Goal: Navigation & Orientation: Find specific page/section

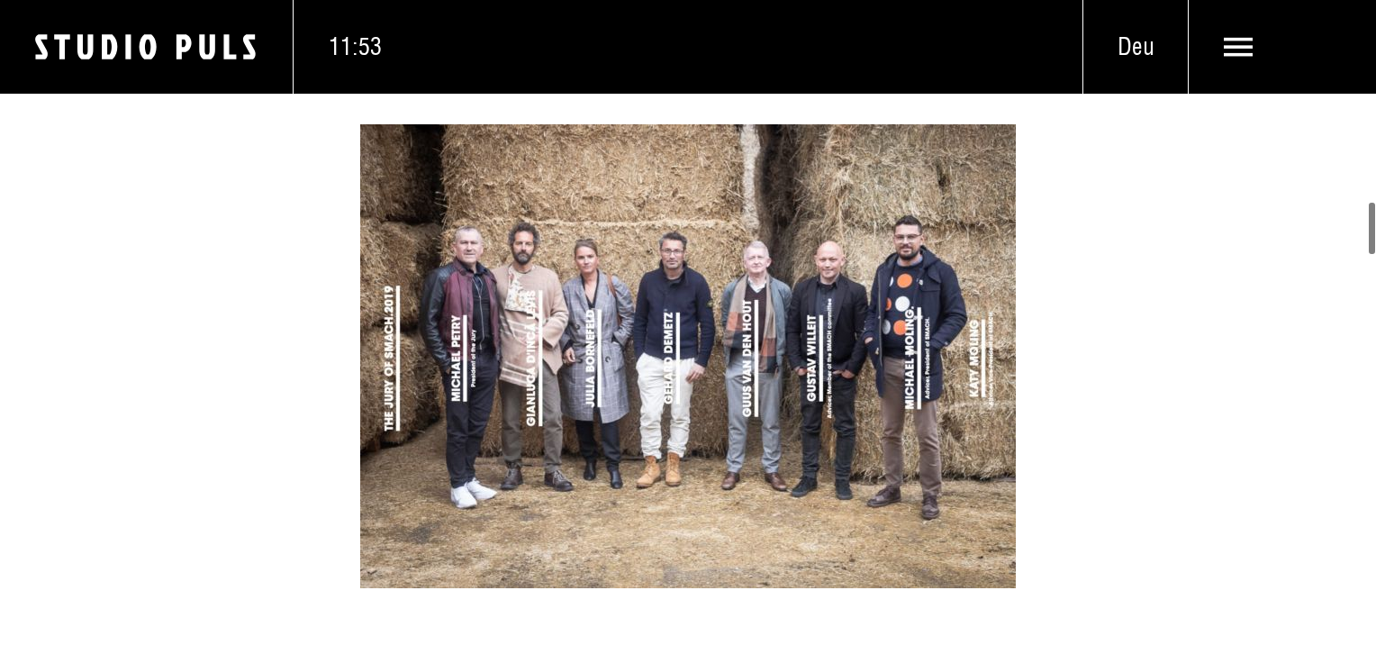
click at [1239, 44] on icon at bounding box center [1239, 47] width 30 height 30
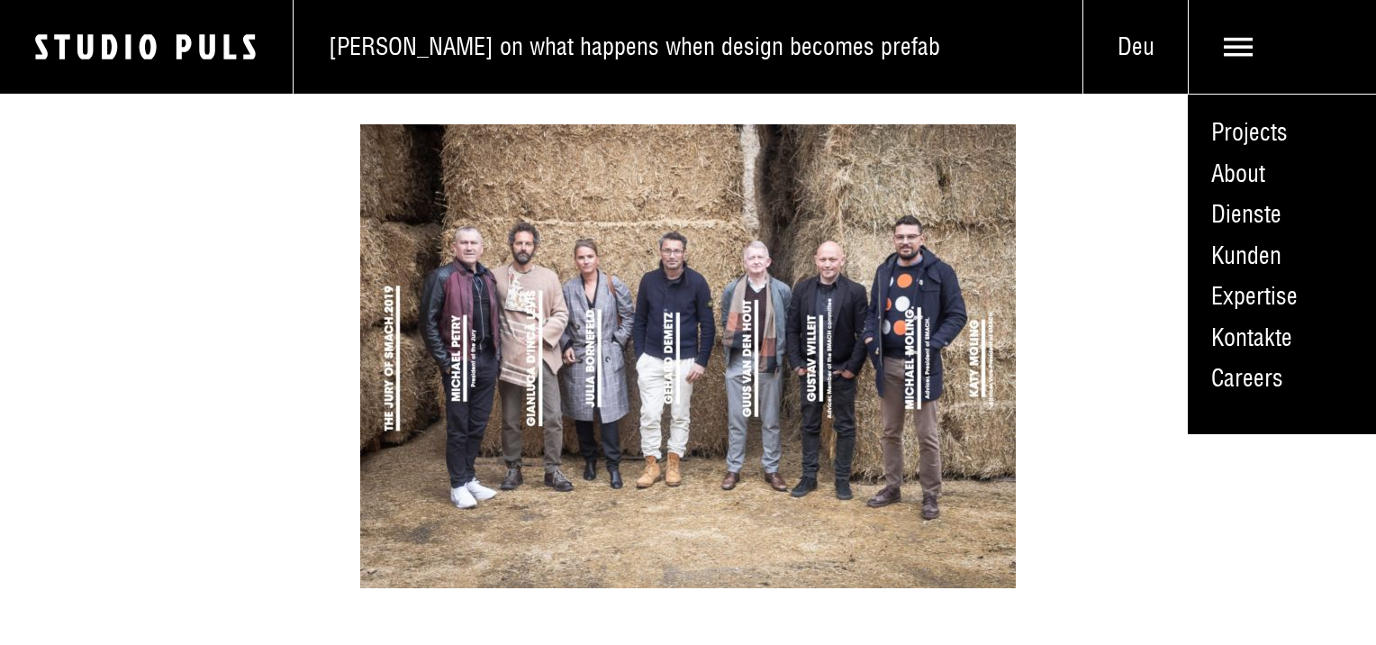
click at [885, 429] on img at bounding box center [688, 356] width 656 height 464
click at [867, 218] on img at bounding box center [688, 356] width 656 height 464
click at [868, 218] on img at bounding box center [688, 356] width 656 height 464
click at [1238, 330] on link "Kontakte" at bounding box center [1282, 337] width 188 height 41
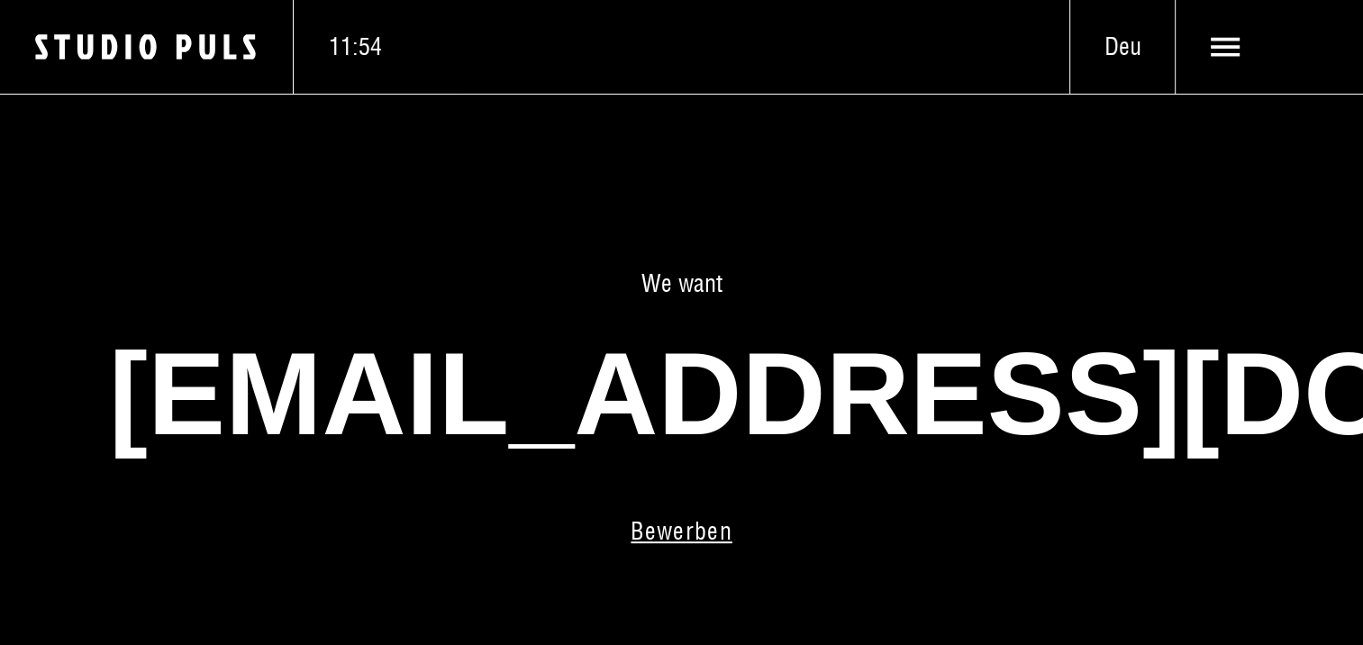
scroll to position [360, 0]
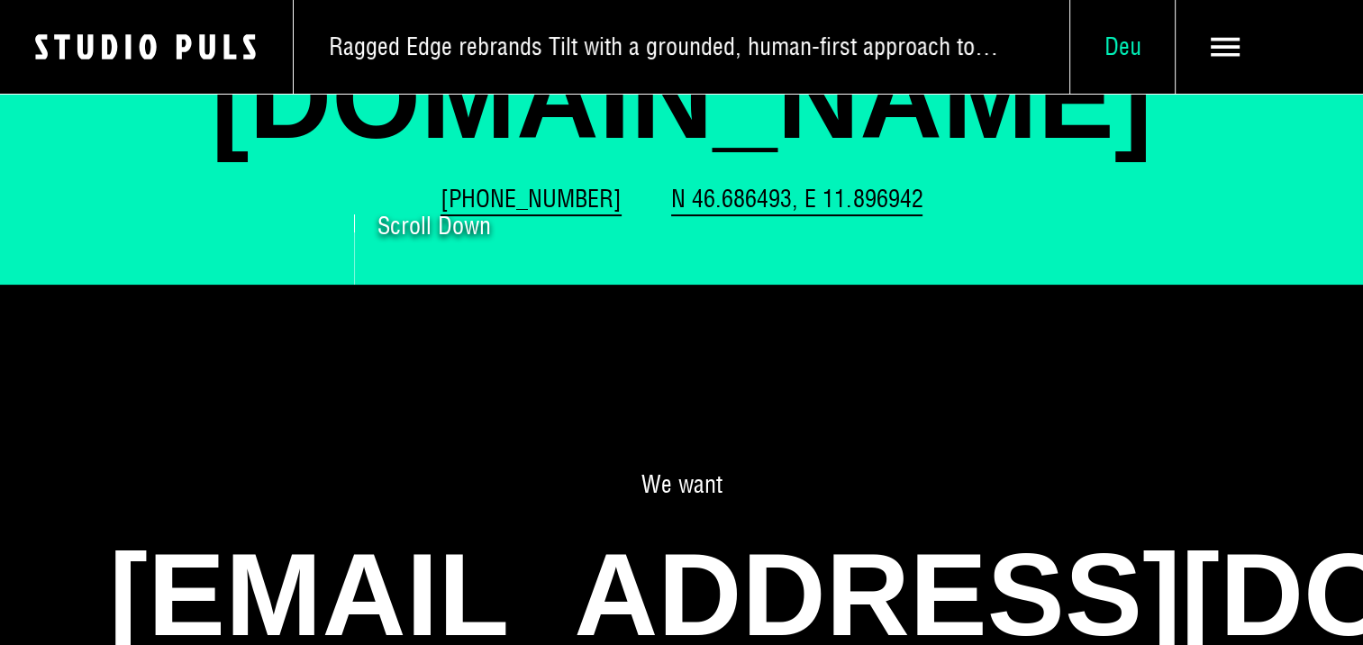
click at [1127, 49] on span "Deu" at bounding box center [1122, 47] width 104 height 30
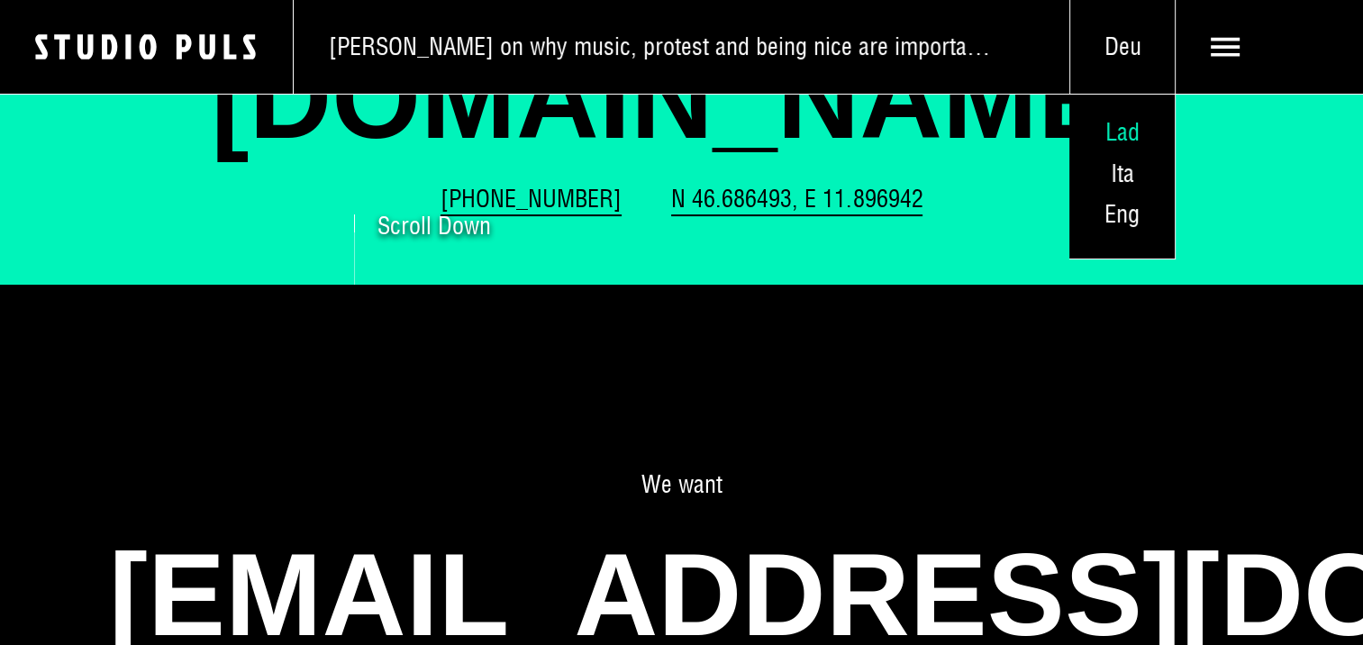
click at [1126, 131] on span "Lad" at bounding box center [1122, 132] width 34 height 30
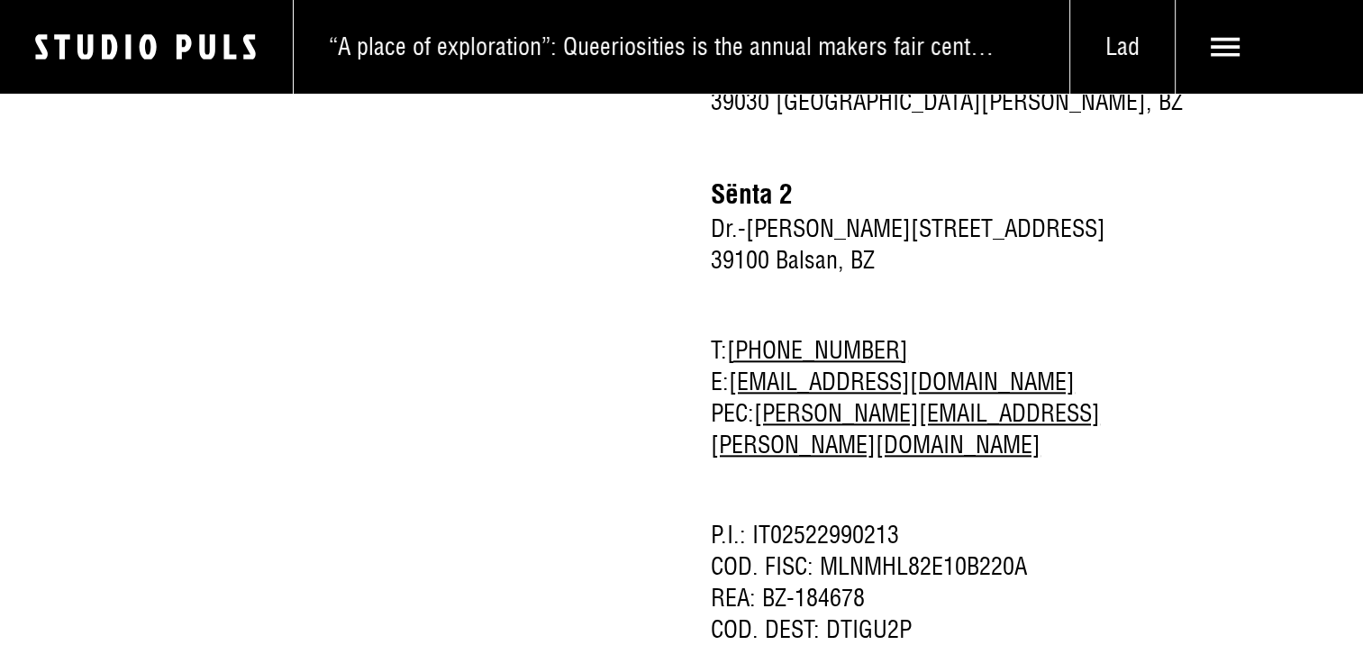
scroll to position [2020, 0]
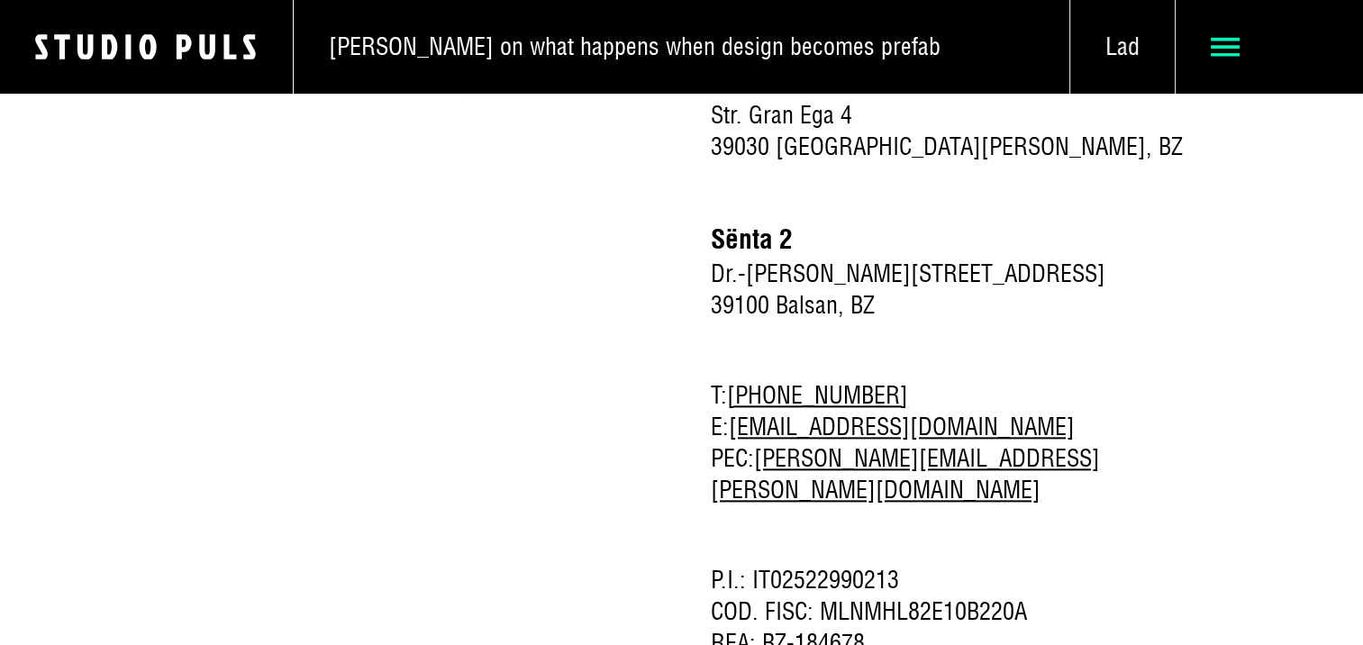
click at [1221, 47] on use at bounding box center [1226, 47] width 30 height 19
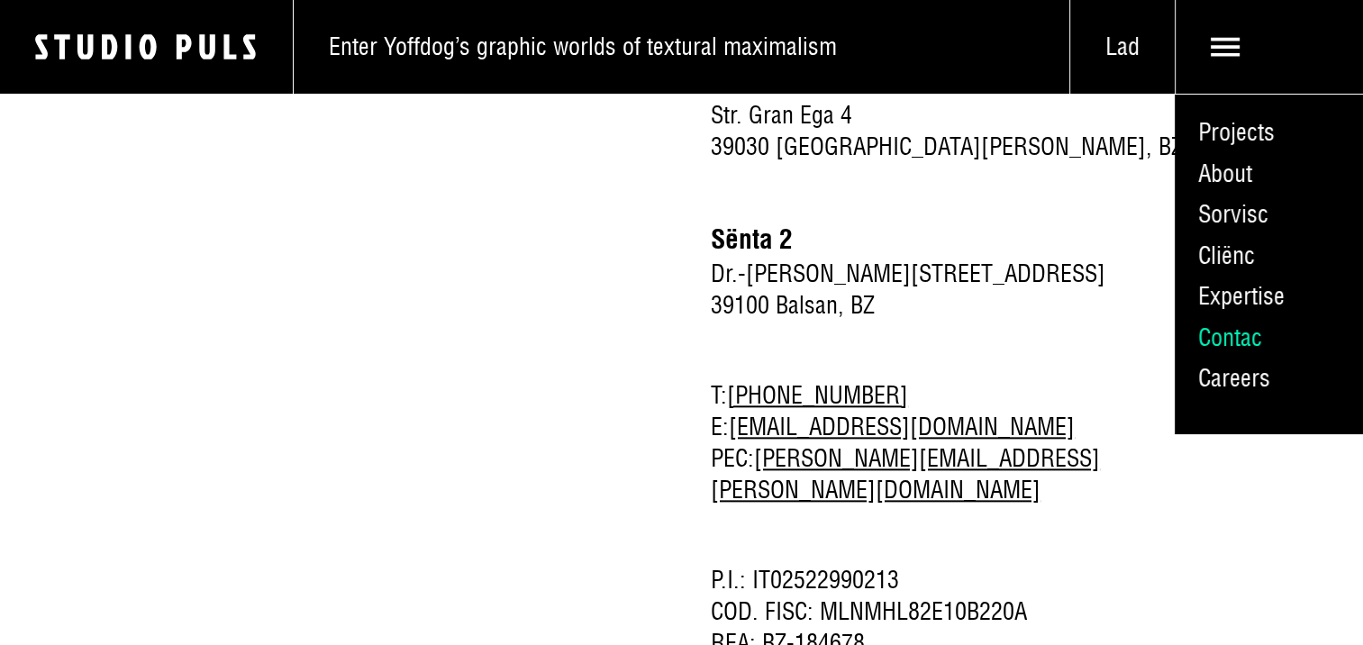
click at [1207, 331] on link "Contac" at bounding box center [1269, 337] width 188 height 41
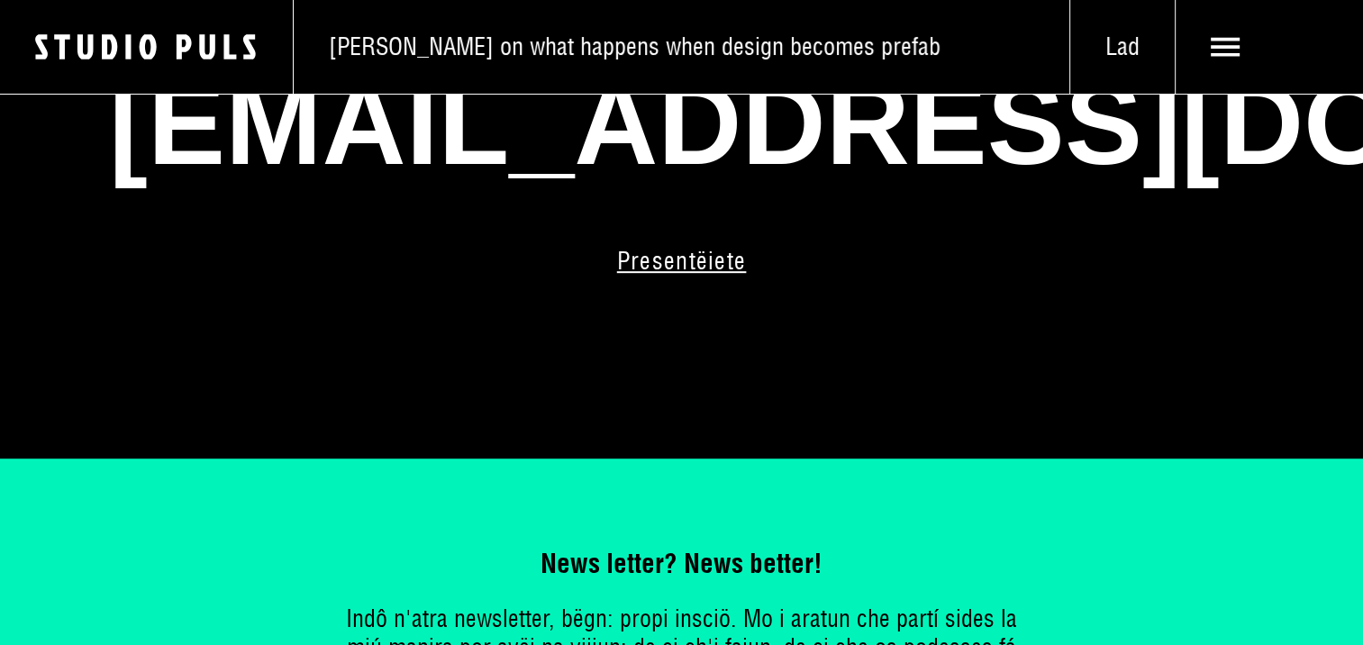
scroll to position [578, 0]
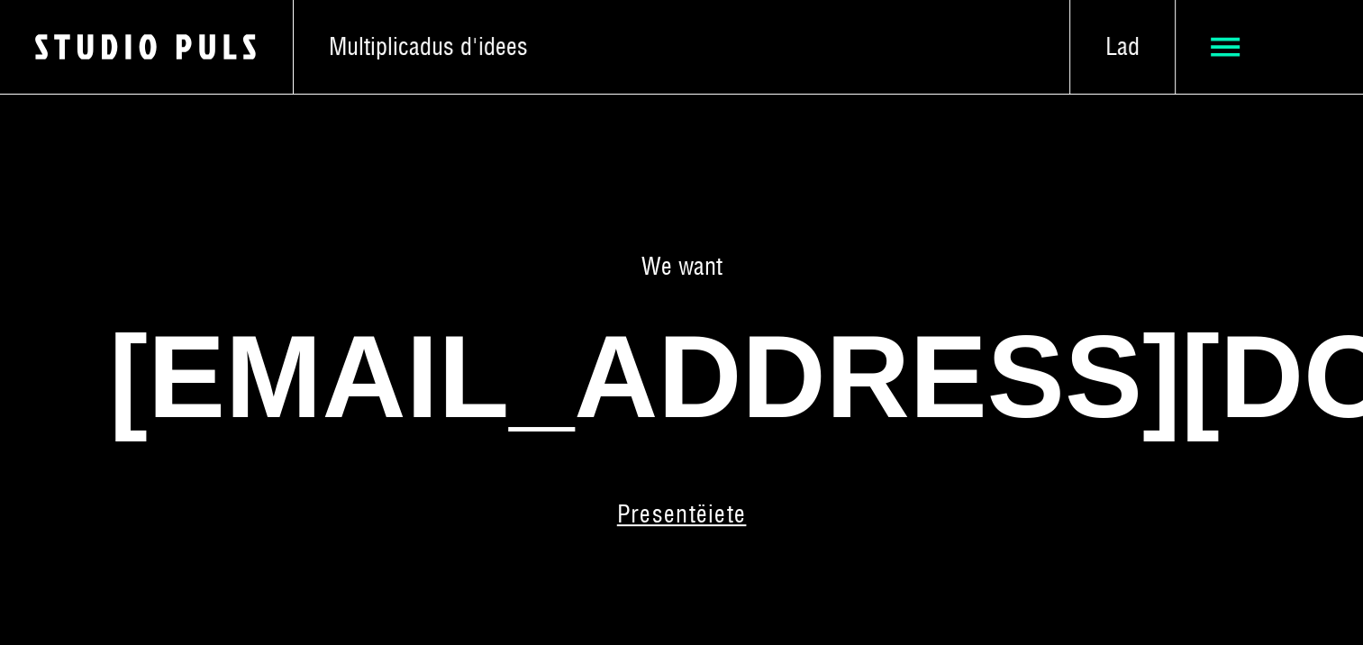
click at [1218, 43] on icon at bounding box center [1226, 47] width 30 height 30
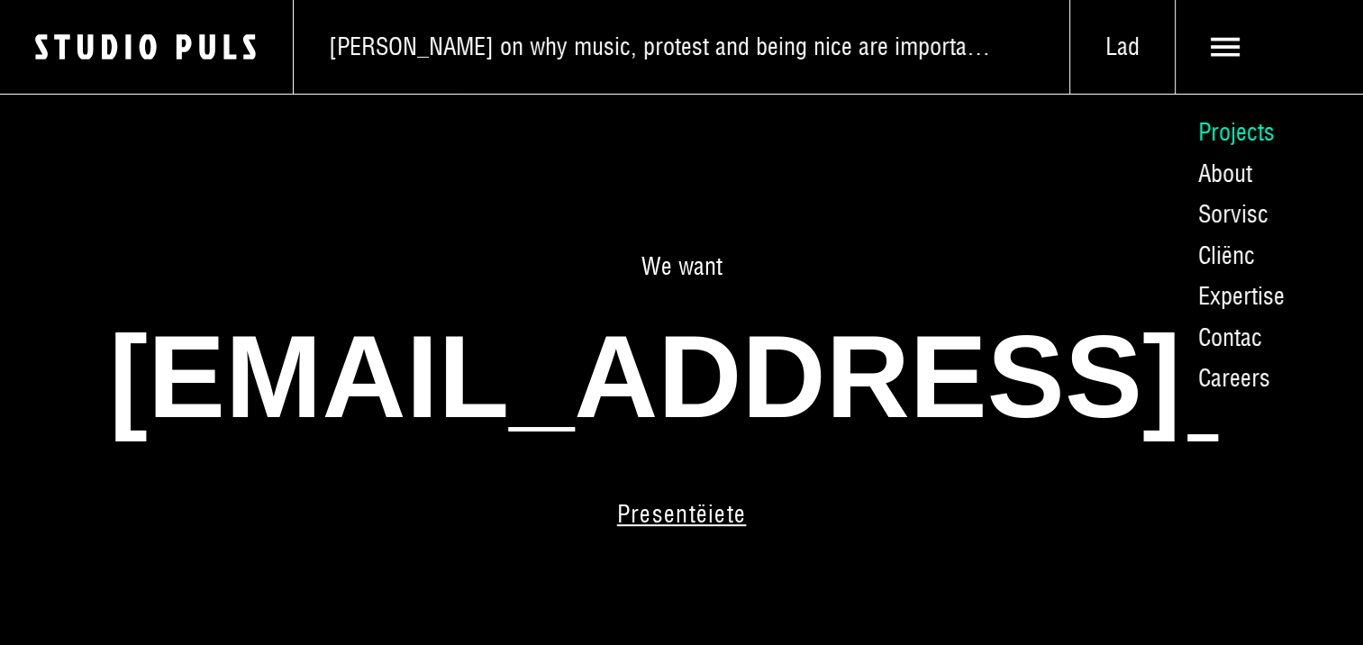
click at [1229, 131] on link "Projects" at bounding box center [1269, 133] width 188 height 41
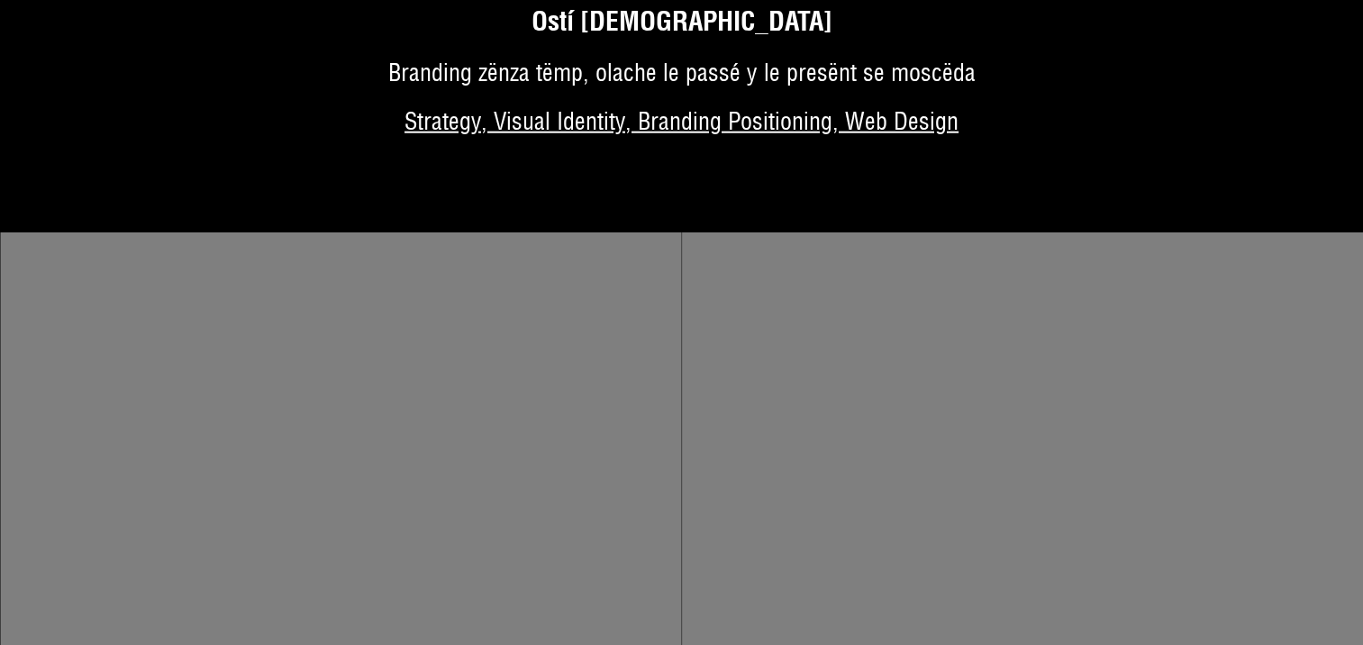
scroll to position [4684, 0]
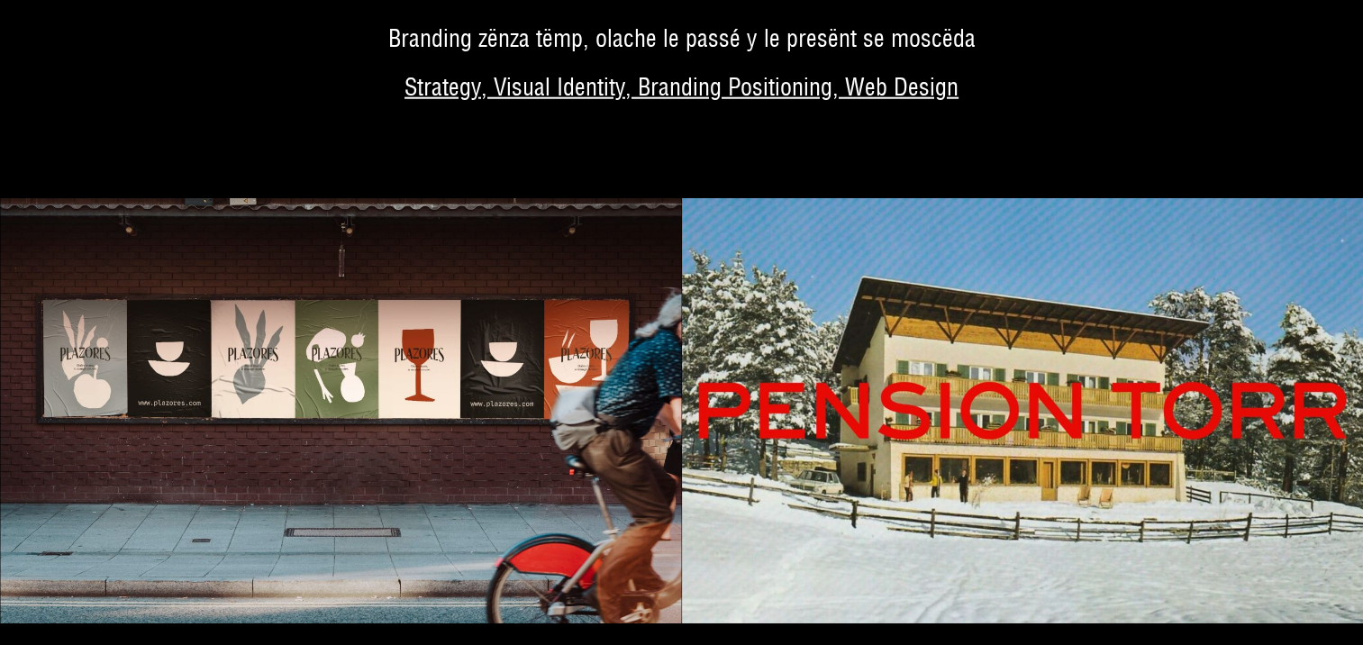
click at [1112, 353] on img at bounding box center [1023, 411] width 682 height 426
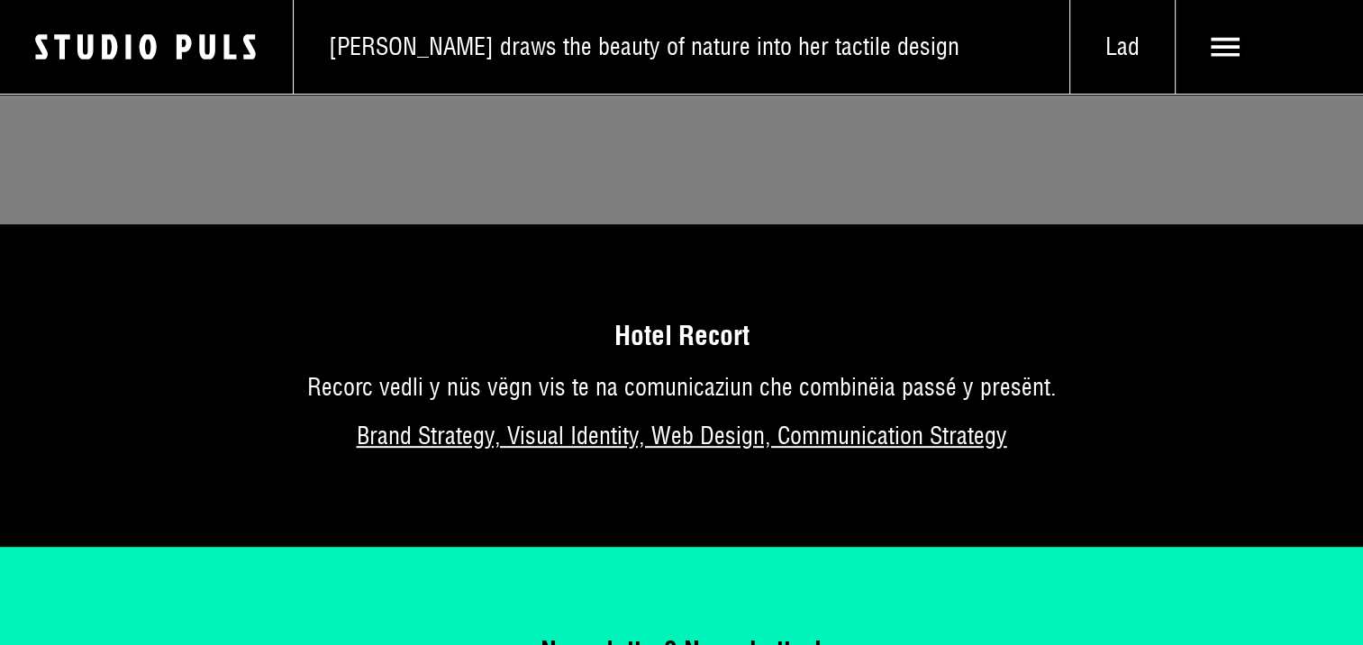
scroll to position [7701, 0]
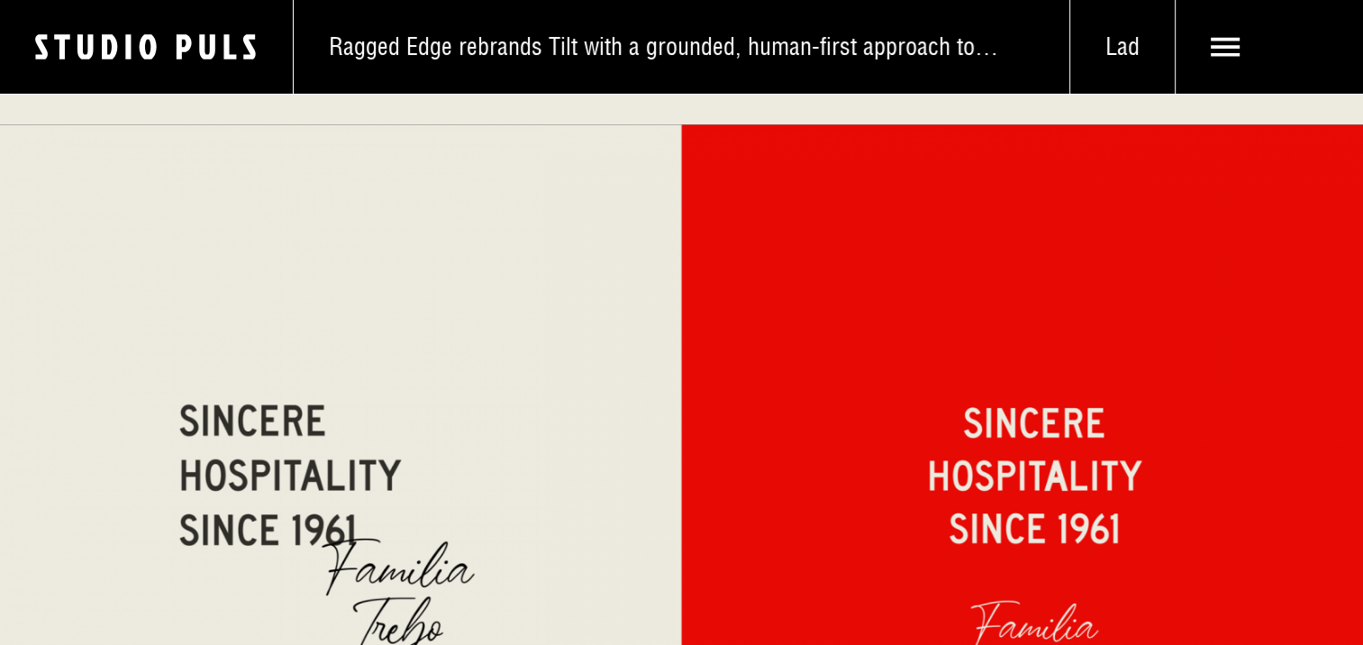
scroll to position [3863, 0]
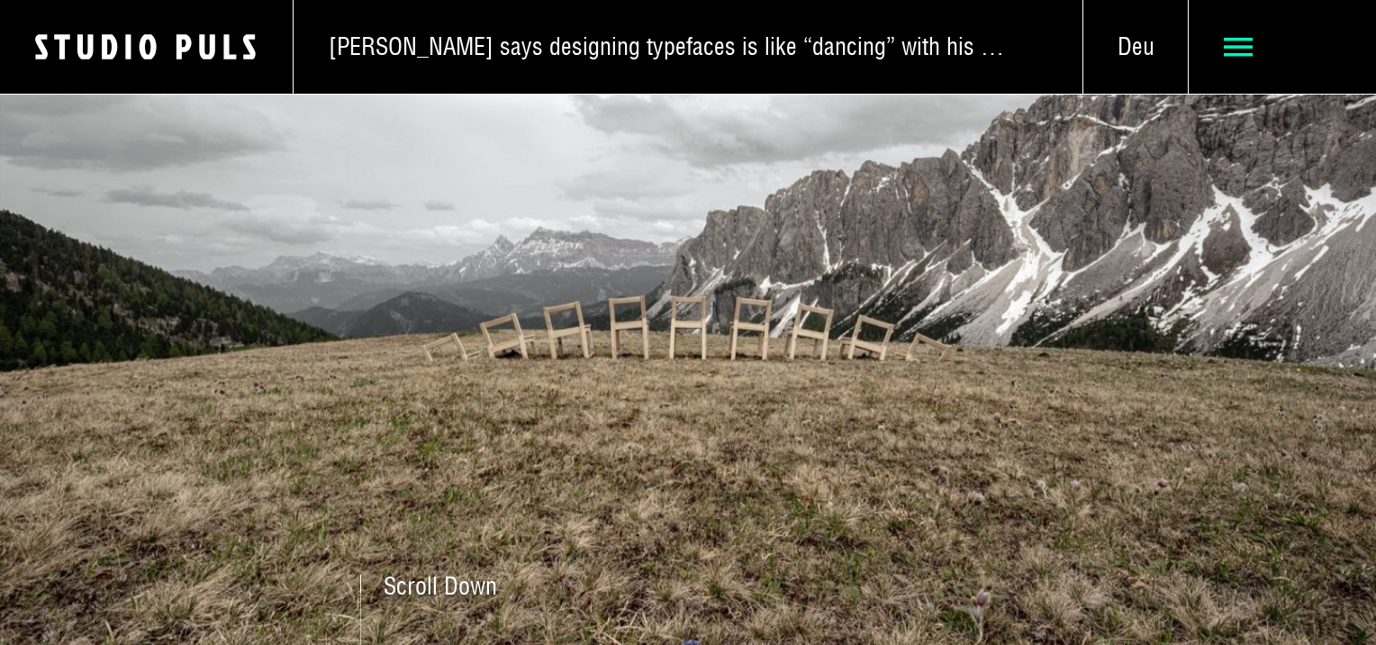
click at [1230, 46] on use at bounding box center [1239, 47] width 30 height 19
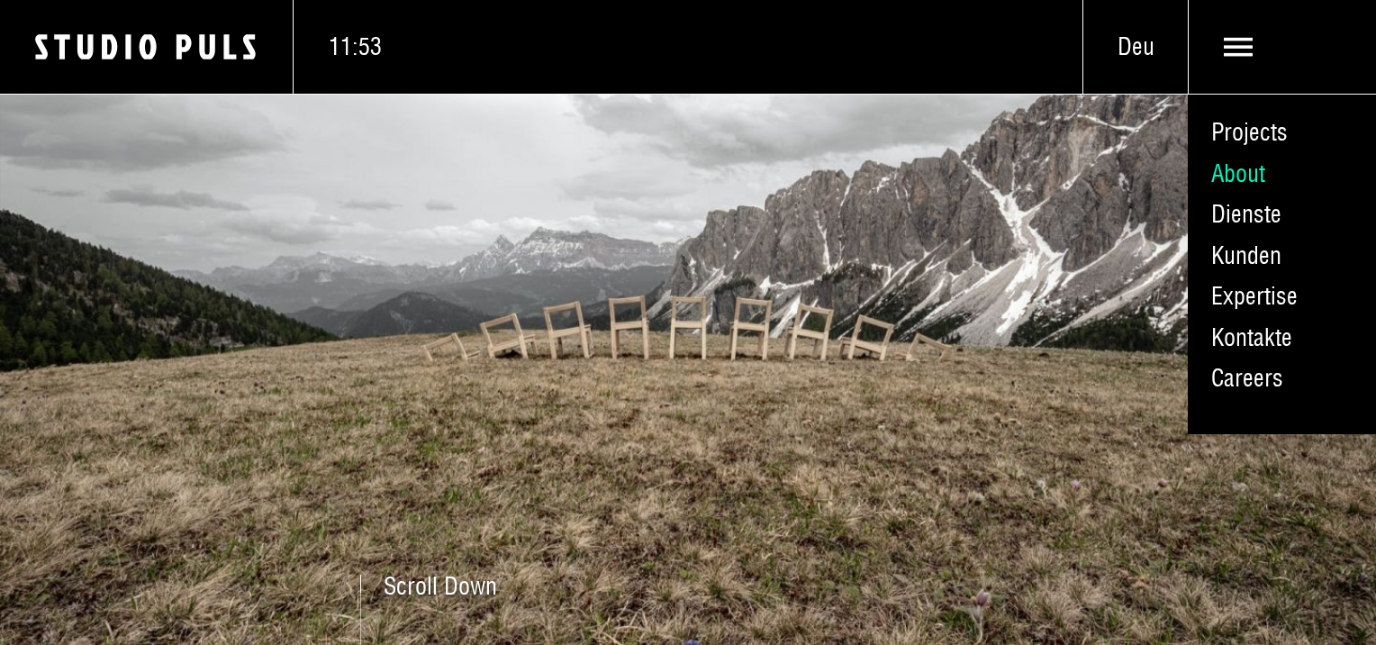
click at [1257, 171] on link "About" at bounding box center [1282, 173] width 188 height 41
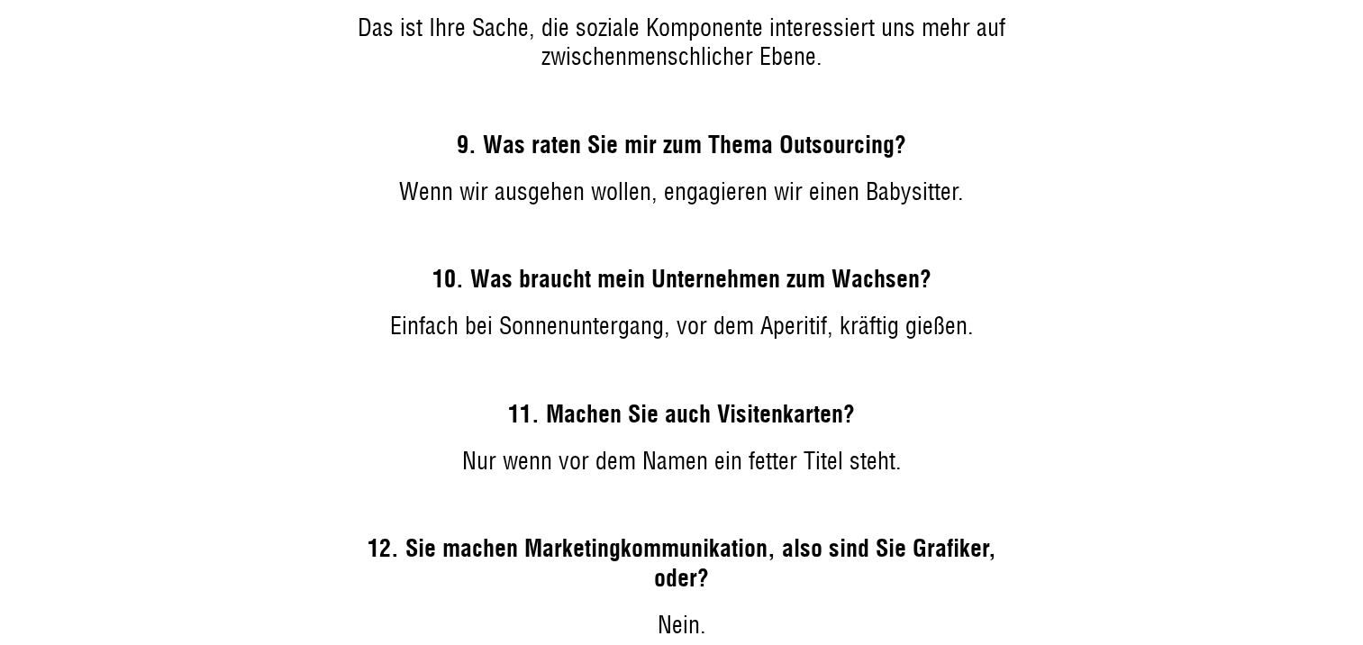
scroll to position [5134, 0]
